Goal: Task Accomplishment & Management: Use online tool/utility

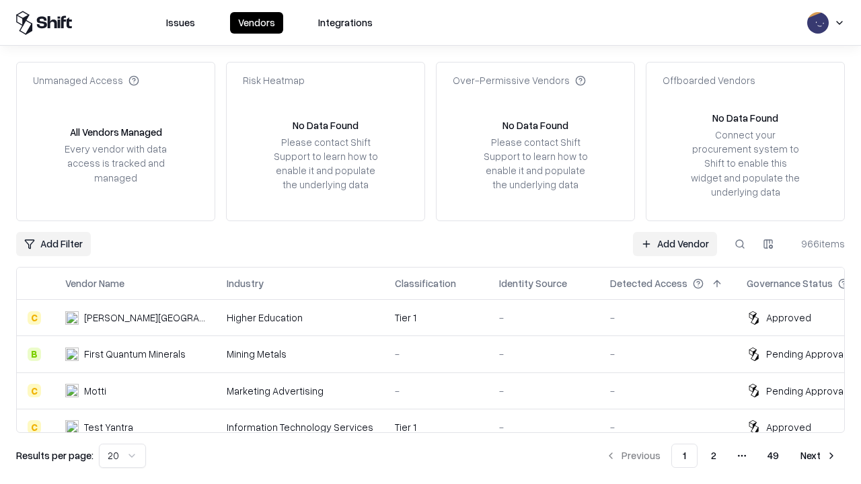
click at [675, 243] on link "Add Vendor" at bounding box center [675, 244] width 84 height 24
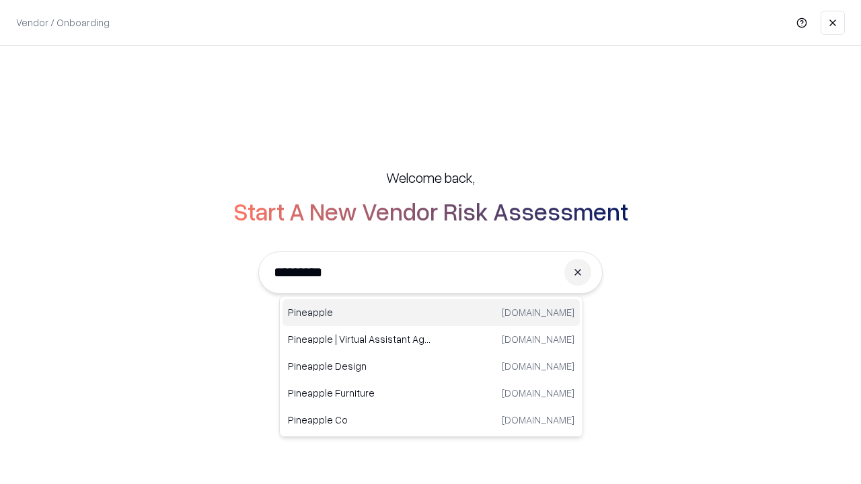
click at [431, 313] on div "Pineapple [DOMAIN_NAME]" at bounding box center [430, 312] width 297 height 27
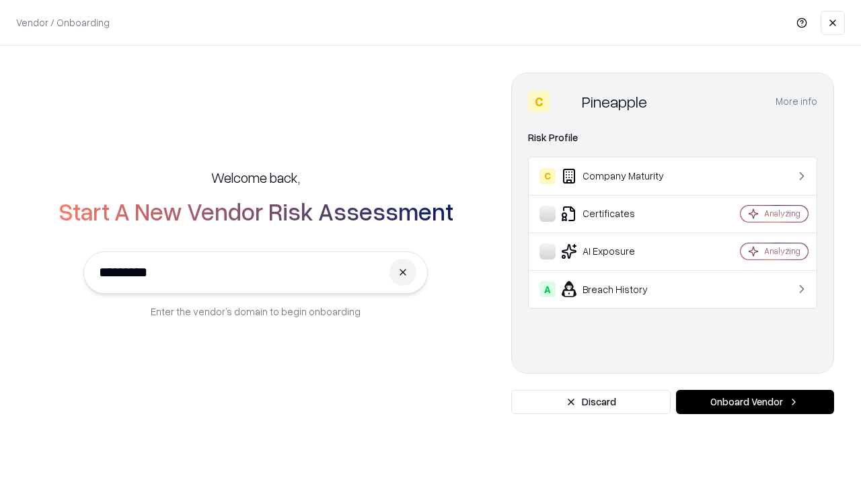
type input "*********"
click at [755, 402] on button "Onboard Vendor" at bounding box center [755, 402] width 158 height 24
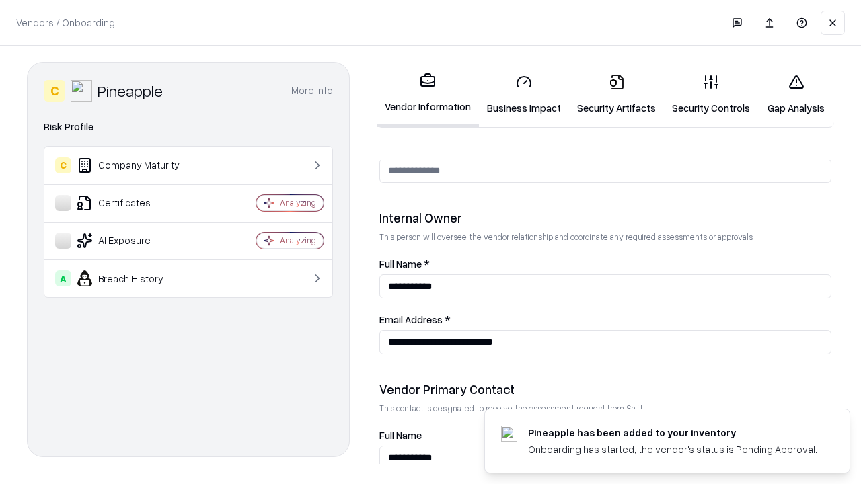
scroll to position [697, 0]
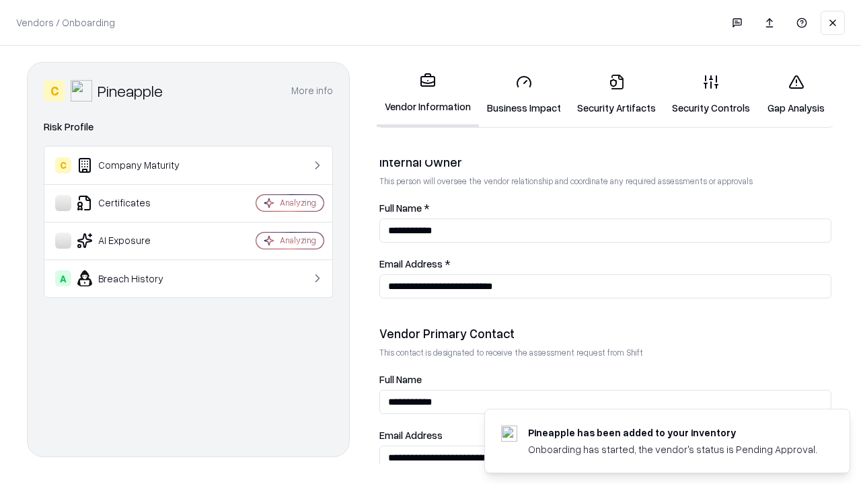
click at [524, 94] on link "Business Impact" at bounding box center [524, 94] width 90 height 63
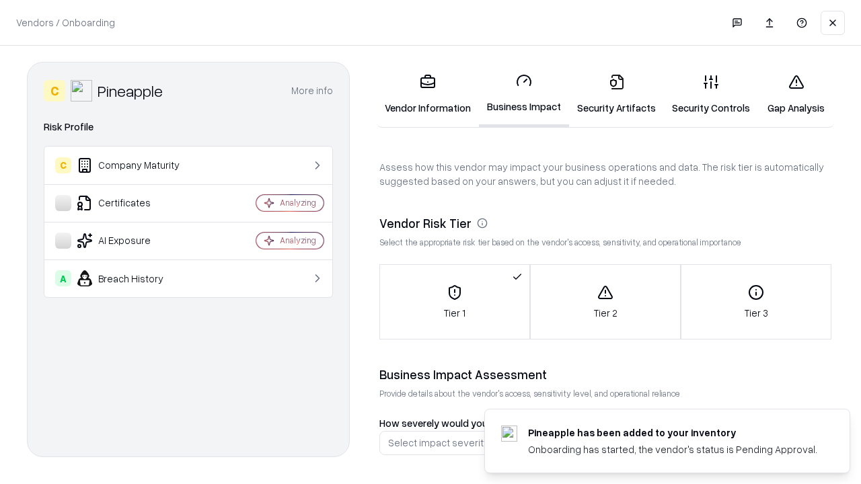
click at [796, 94] on link "Gap Analysis" at bounding box center [796, 94] width 76 height 63
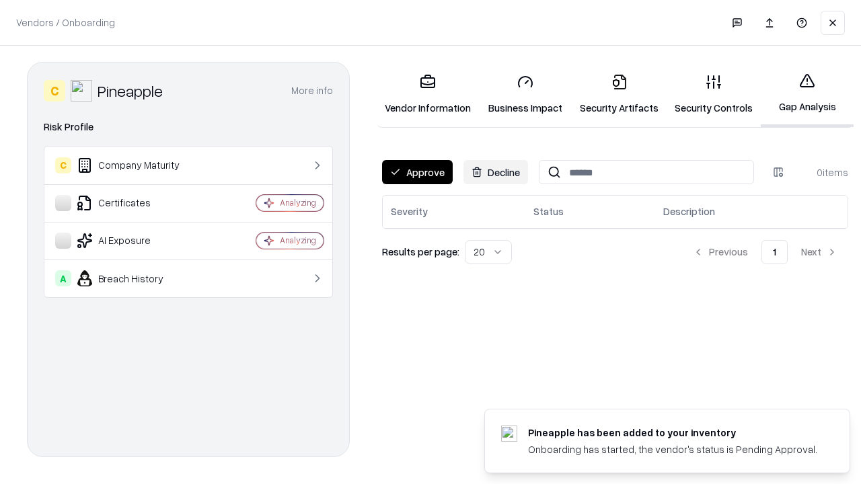
click at [417, 172] on button "Approve" at bounding box center [417, 172] width 71 height 24
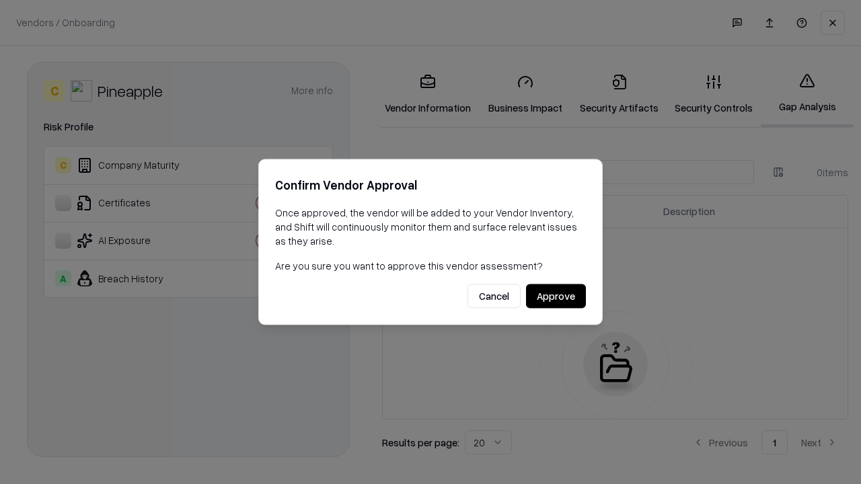
click at [556, 296] on button "Approve" at bounding box center [556, 297] width 60 height 24
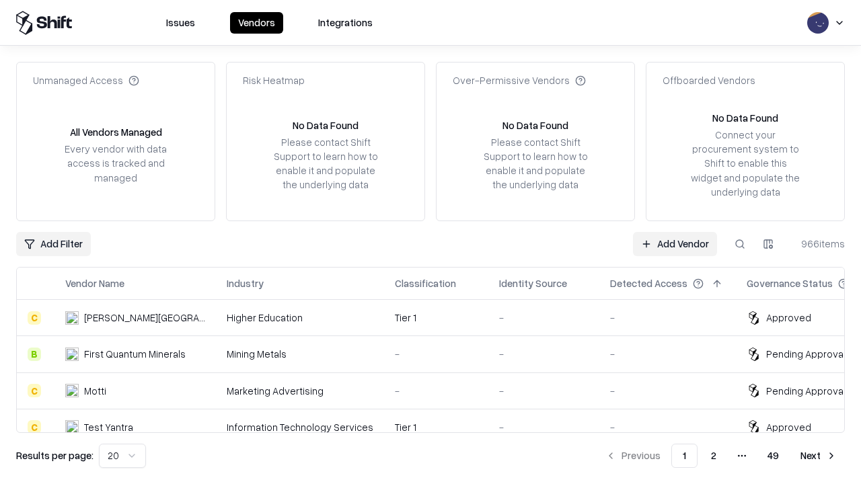
type input "*********"
click at [675, 243] on link "Add Vendor" at bounding box center [675, 244] width 84 height 24
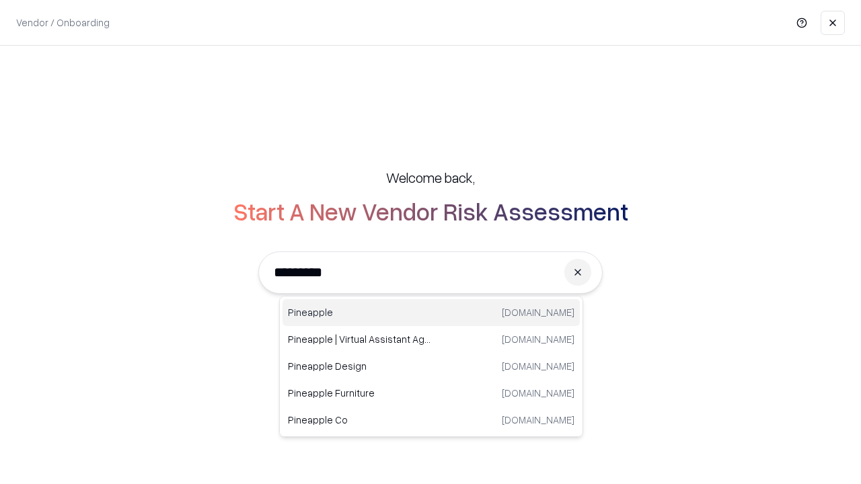
click at [431, 313] on div "Pineapple [DOMAIN_NAME]" at bounding box center [430, 312] width 297 height 27
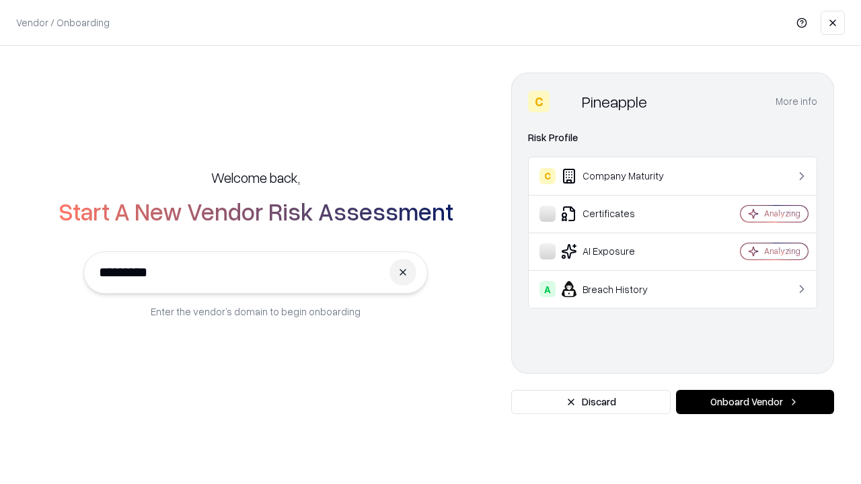
type input "*********"
click at [755, 402] on button "Onboard Vendor" at bounding box center [755, 402] width 158 height 24
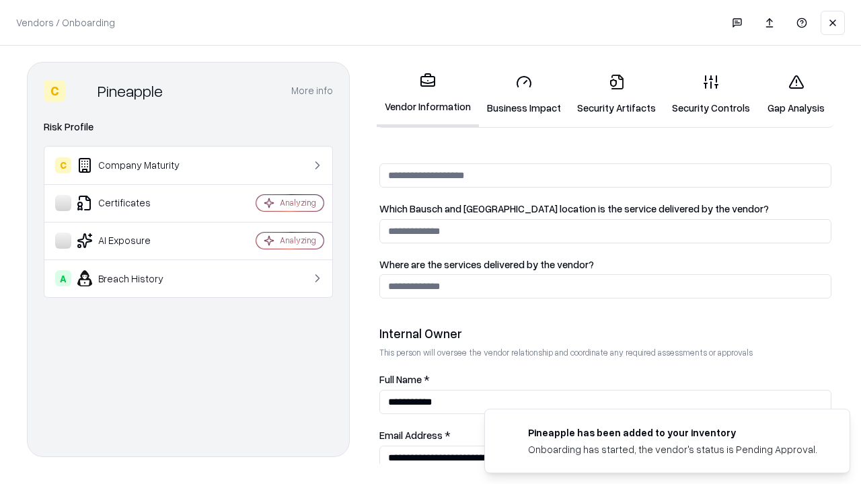
scroll to position [697, 0]
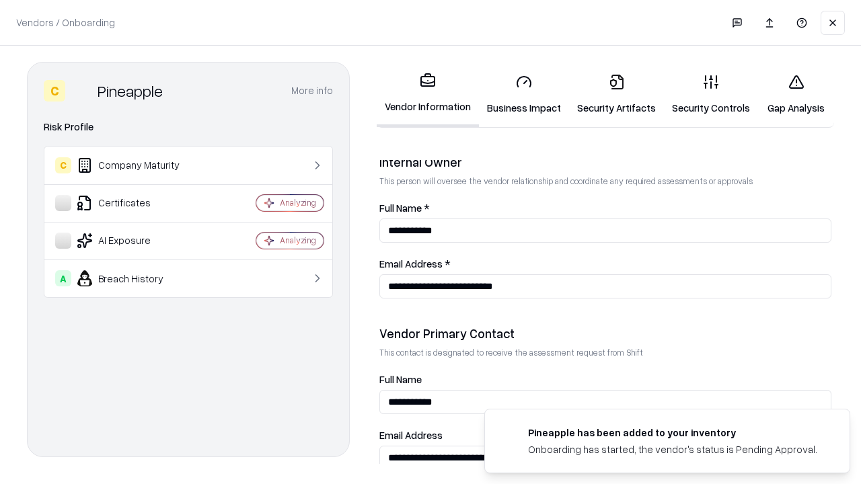
click at [796, 94] on link "Gap Analysis" at bounding box center [796, 94] width 76 height 63
